Goal: Information Seeking & Learning: Check status

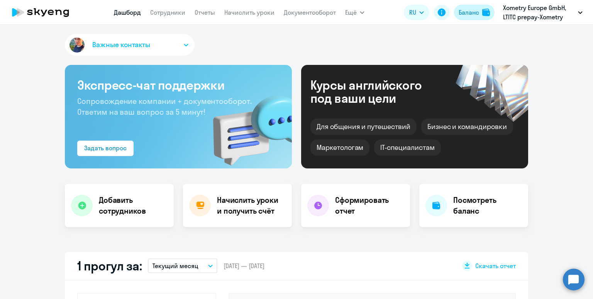
click at [466, 14] on div "Баланс" at bounding box center [469, 12] width 20 height 9
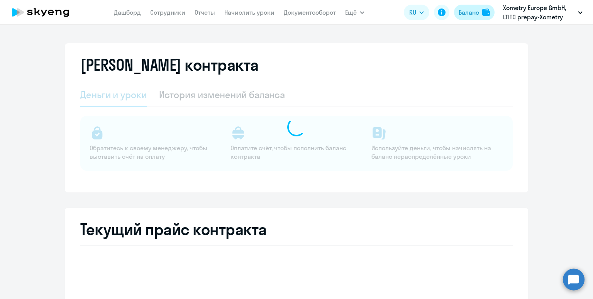
select select "english_adult_not_native_speaker"
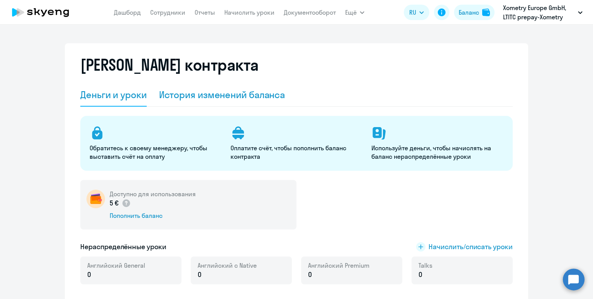
click at [237, 94] on div "История изменений баланса" at bounding box center [222, 94] width 126 height 12
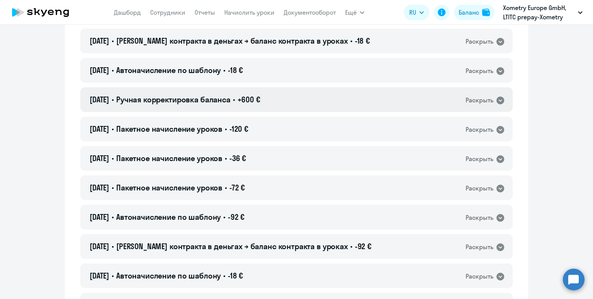
scroll to position [257, 0]
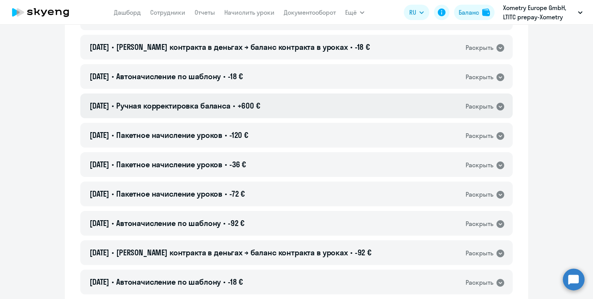
click at [291, 107] on div "[DATE] • Ручная корректировка баланса • +600 € Раскрыть" at bounding box center [296, 105] width 432 height 25
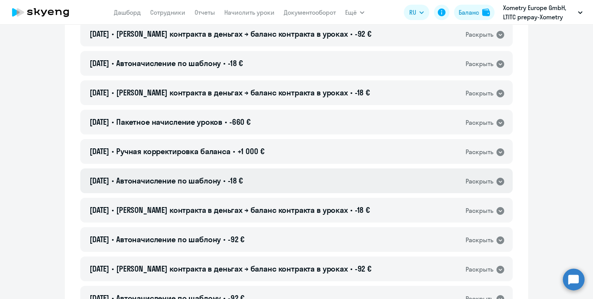
scroll to position [516, 0]
click at [319, 154] on div "[DATE] • Ручная корректировка баланса • +1 000 € Раскрыть" at bounding box center [296, 151] width 432 height 25
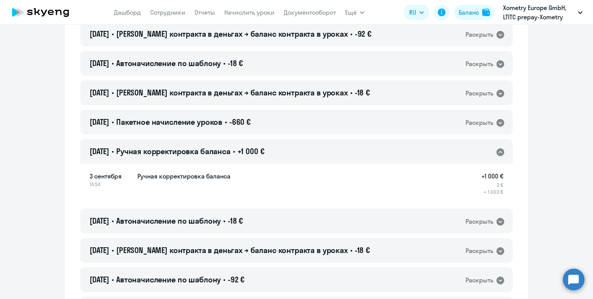
click at [319, 154] on div "[DATE] • Ручная корректировка баланса • +1 000 € Раскрыть" at bounding box center [296, 151] width 432 height 25
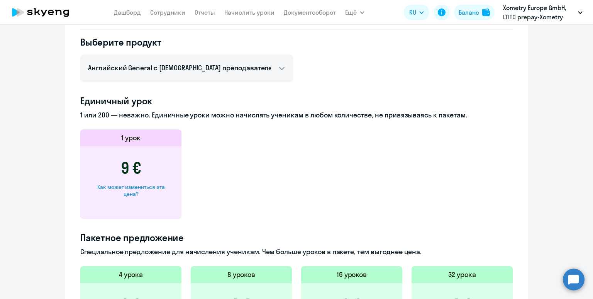
scroll to position [6255, 0]
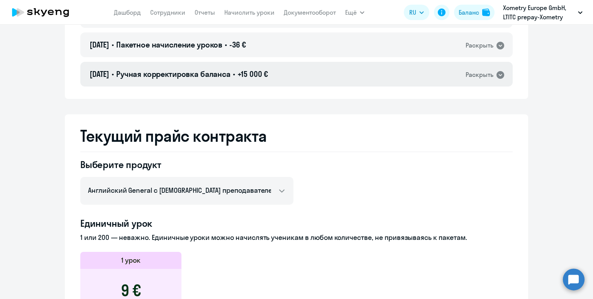
click at [299, 66] on div "[DATE] • Ручная корректировка баланса • +15 000 € Раскрыть" at bounding box center [296, 74] width 432 height 25
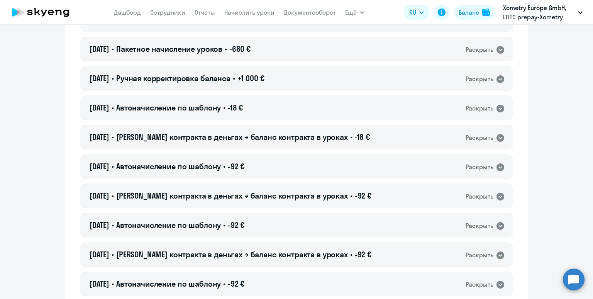
scroll to position [588, 0]
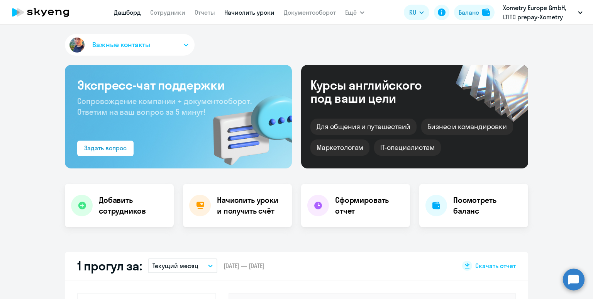
click at [232, 13] on link "Начислить уроки" at bounding box center [249, 12] width 50 height 8
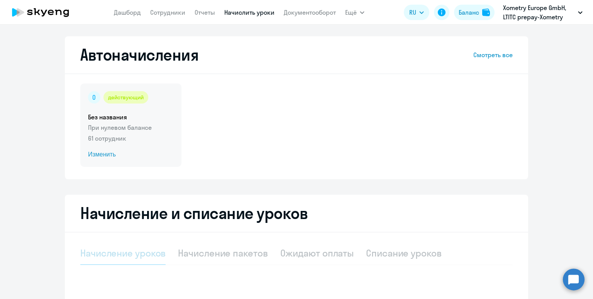
click at [151, 143] on div "действующий Без названия При нулевом балансе 61 сотрудник Изменить" at bounding box center [130, 124] width 101 height 83
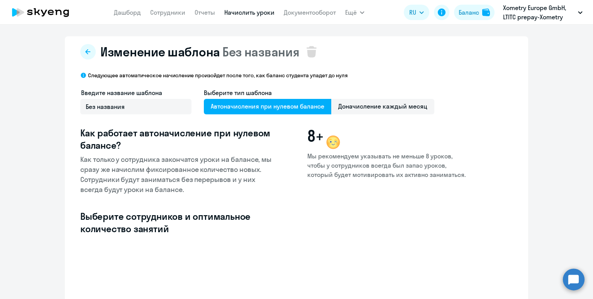
select select "10"
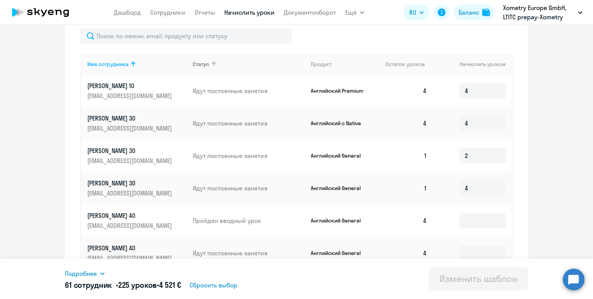
scroll to position [157, 0]
